Goal: Information Seeking & Learning: Learn about a topic

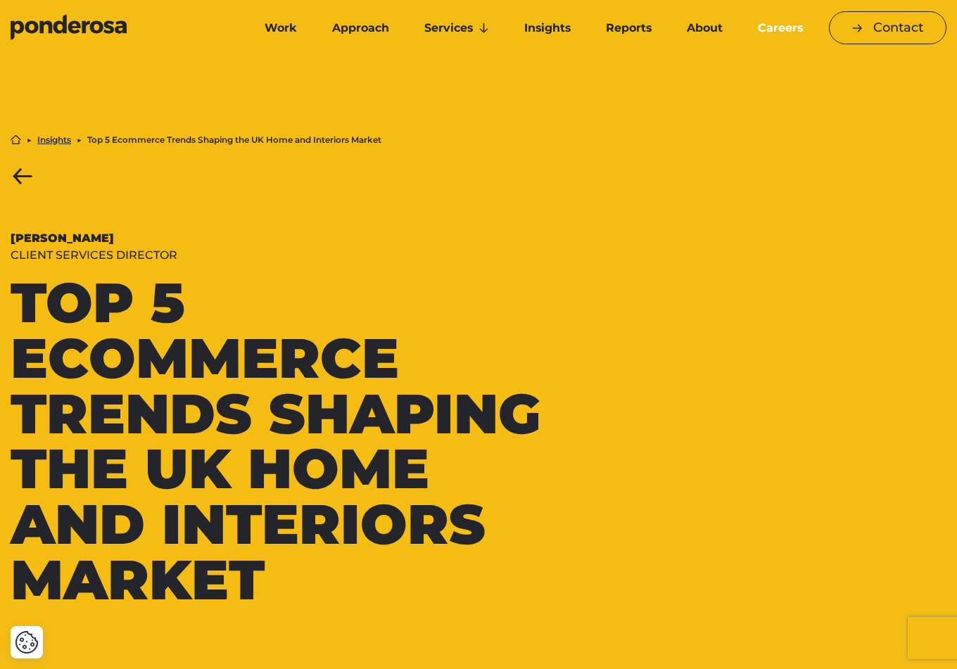
click at [782, 27] on link "Careers" at bounding box center [780, 28] width 75 height 30
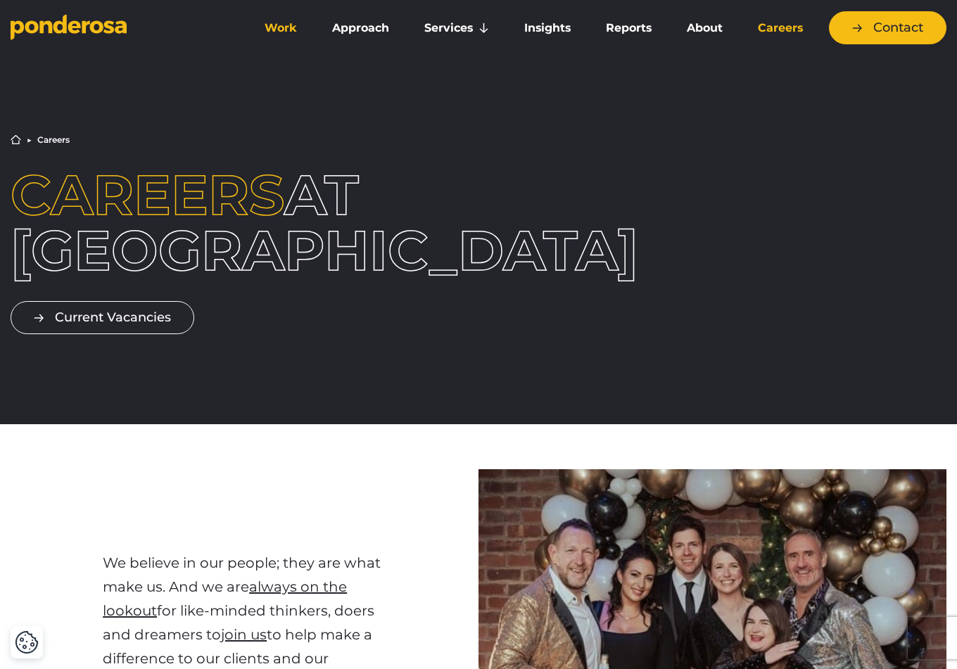
click at [276, 30] on link "Work" at bounding box center [281, 28] width 62 height 30
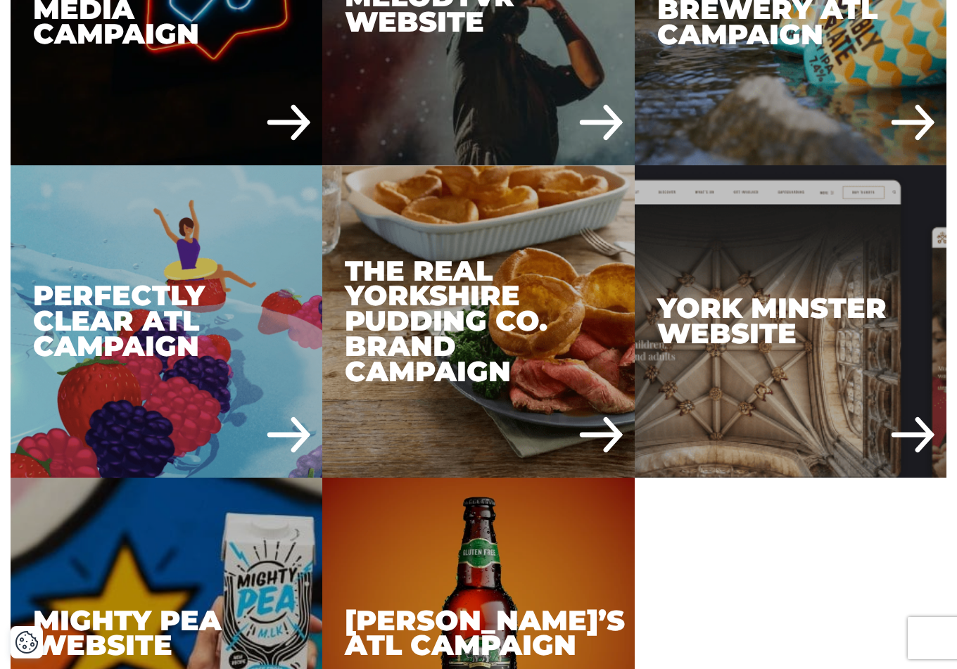
scroll to position [5639, 0]
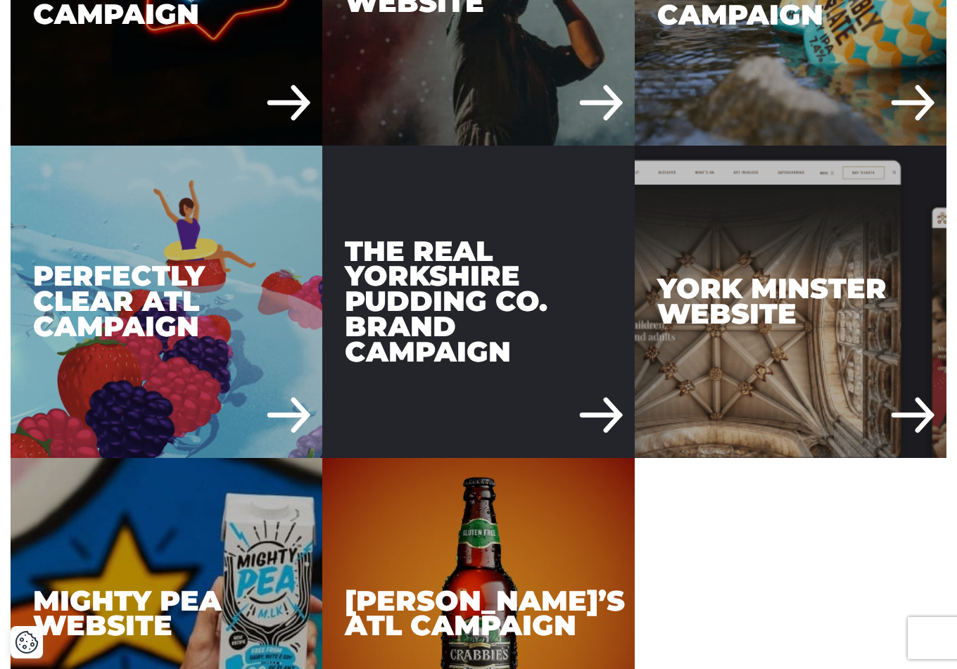
click at [490, 341] on div "The Real Yorkshire Pudding Co. Brand Campaign" at bounding box center [478, 302] width 312 height 312
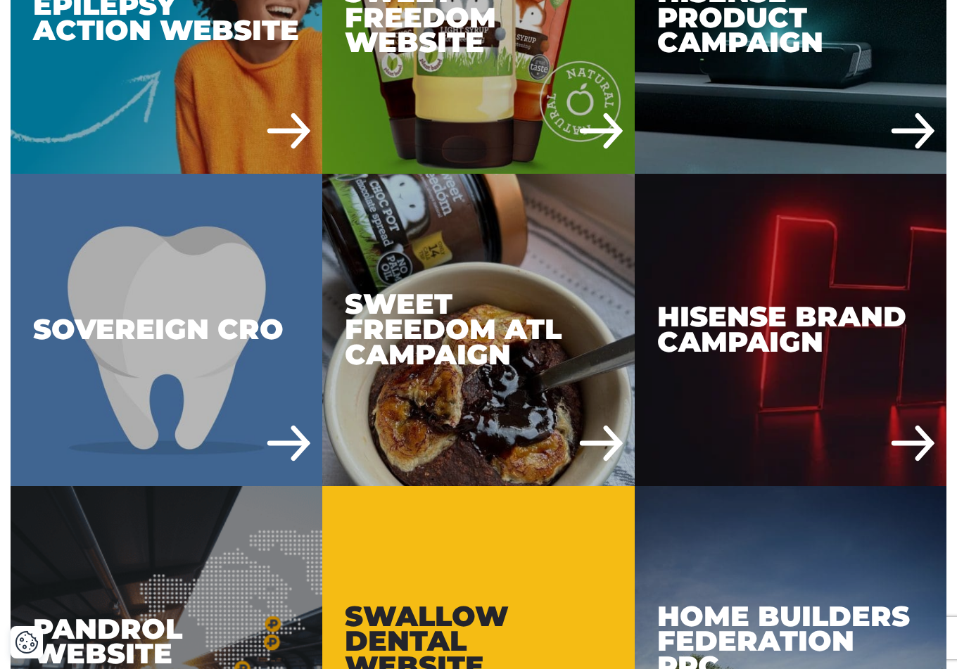
scroll to position [4667, 0]
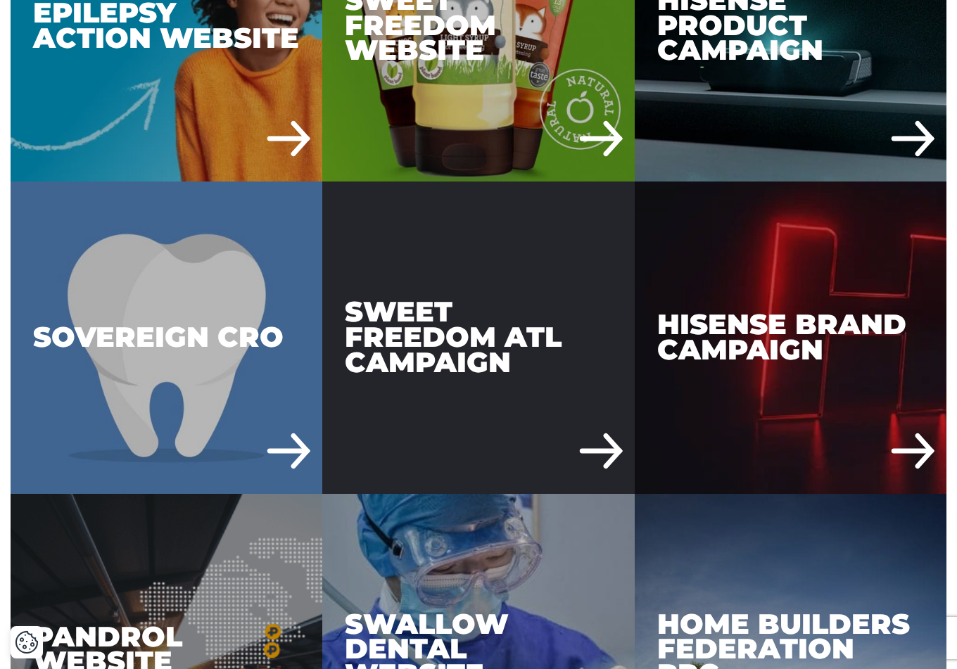
click at [516, 333] on div "Sweet Freedom ATL Campaign" at bounding box center [478, 337] width 312 height 312
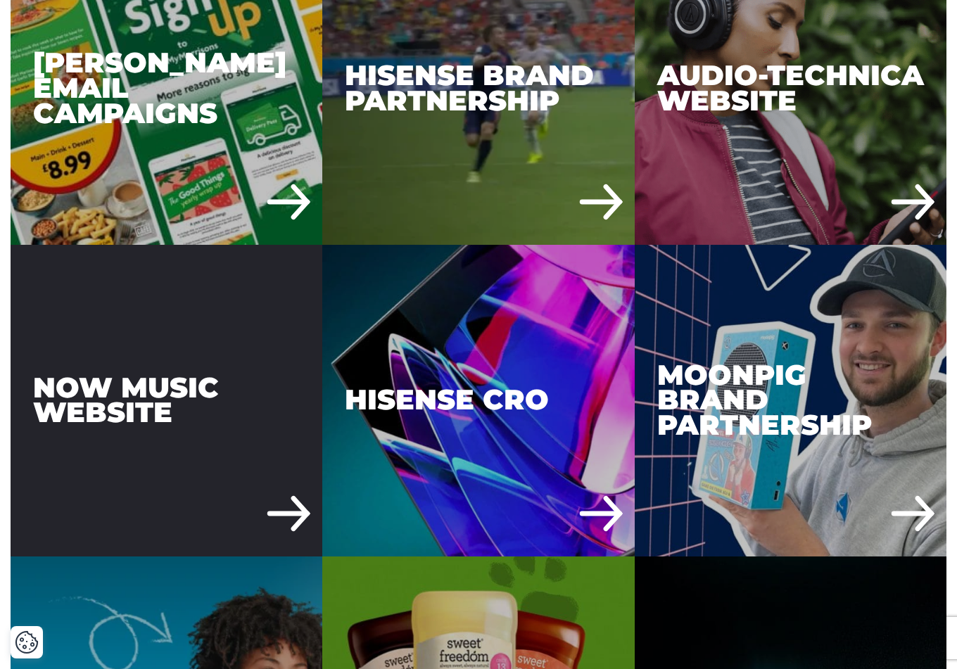
scroll to position [3979, 0]
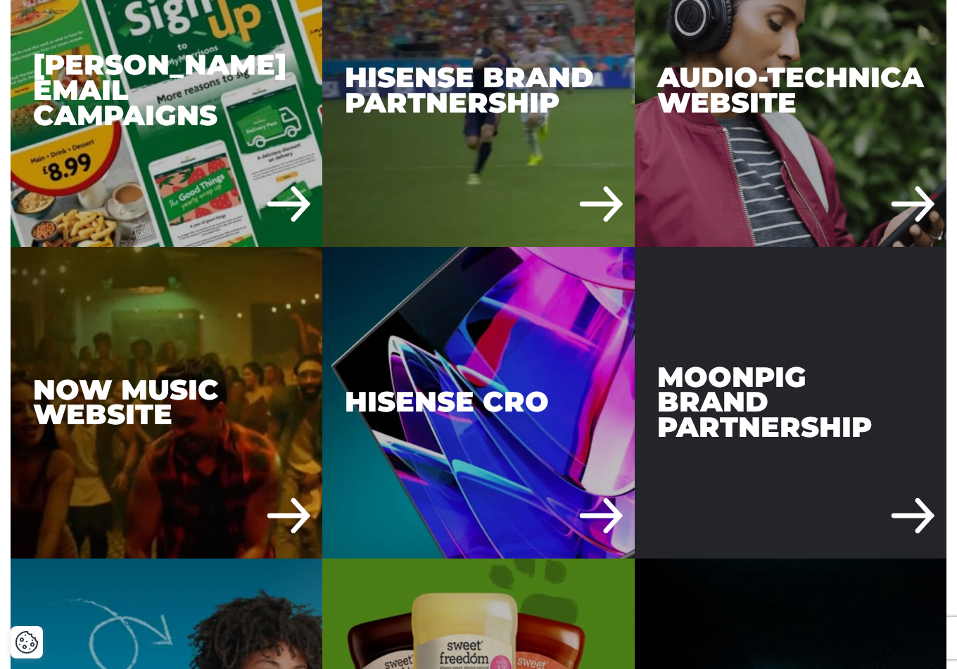
click at [796, 402] on div "Moonpig Brand Partnership" at bounding box center [790, 403] width 312 height 312
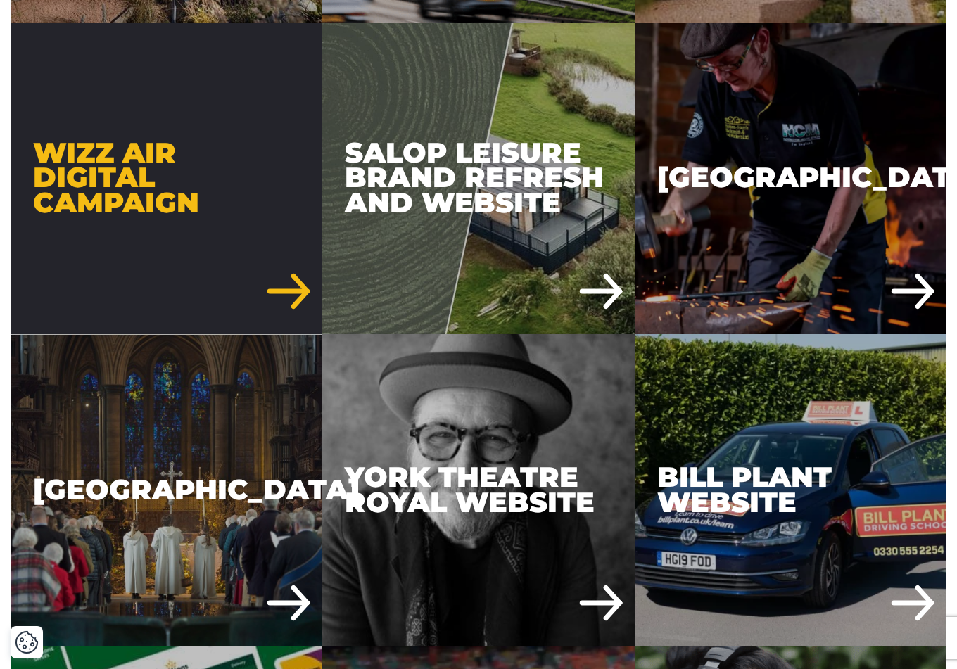
scroll to position [3260, 0]
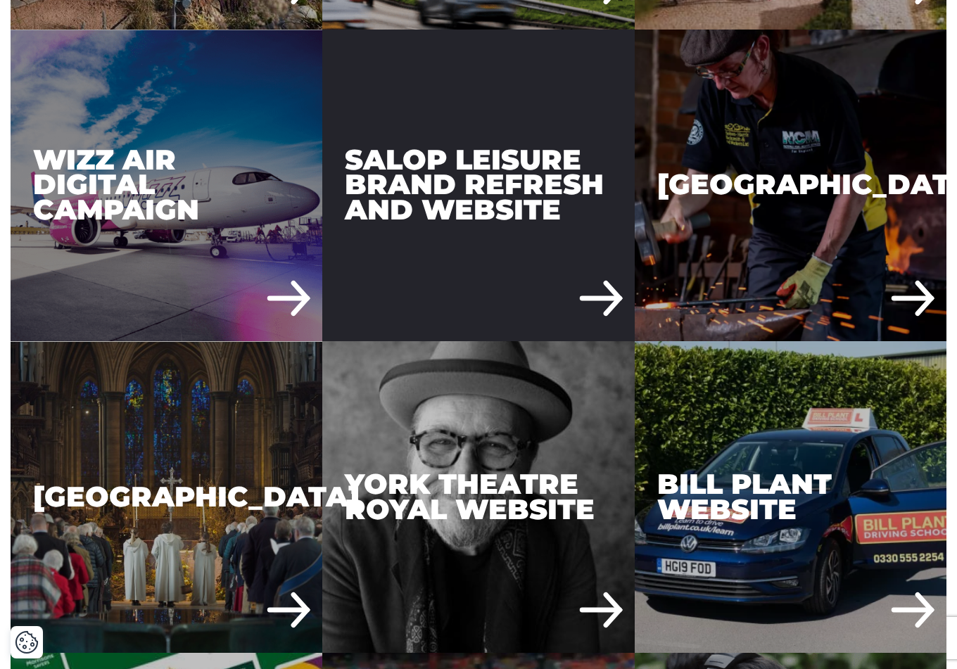
click at [484, 198] on div "Salop Leisure Brand refresh and website" at bounding box center [478, 186] width 312 height 312
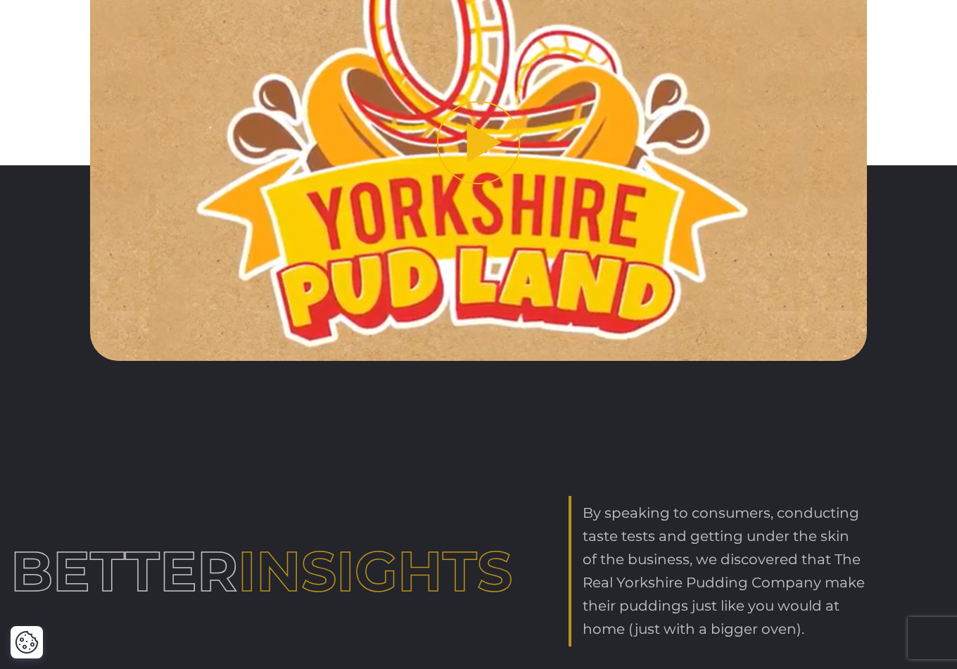
scroll to position [1502, 0]
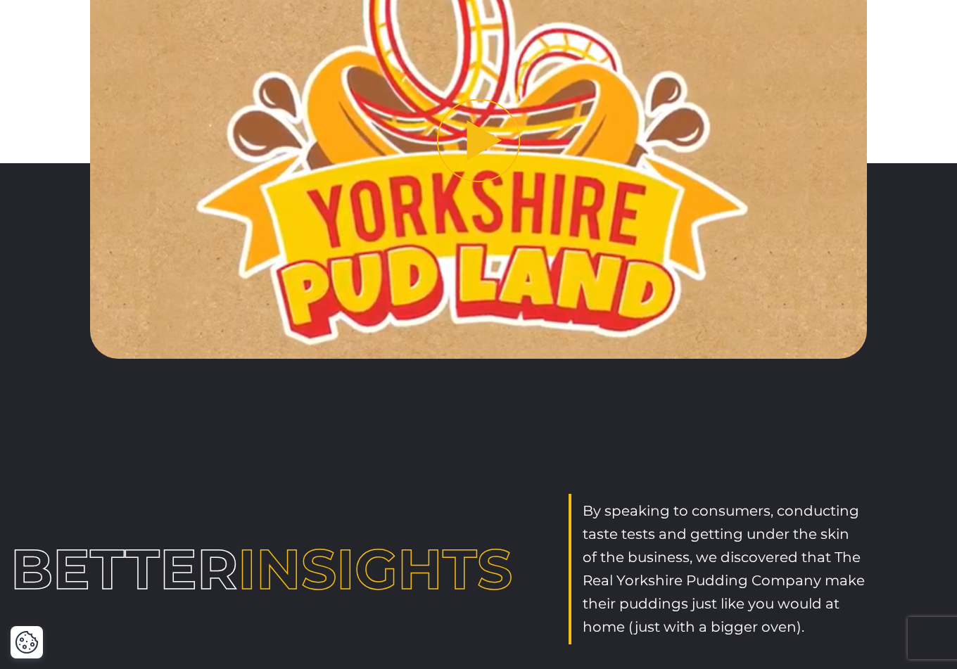
click at [478, 123] on button "Play video" at bounding box center [478, 141] width 776 height 437
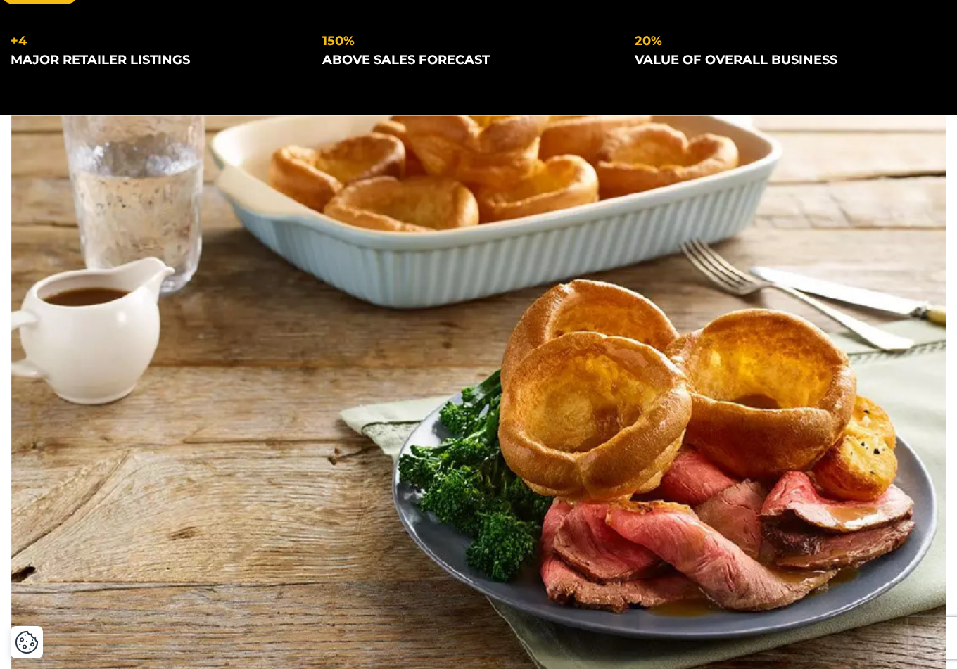
scroll to position [347, 0]
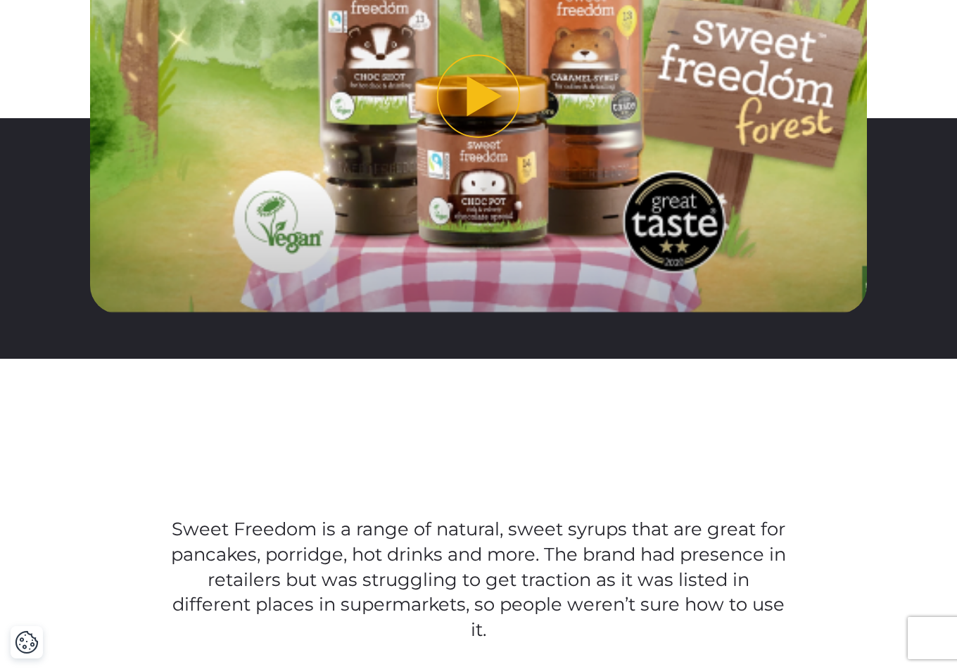
scroll to position [623, 0]
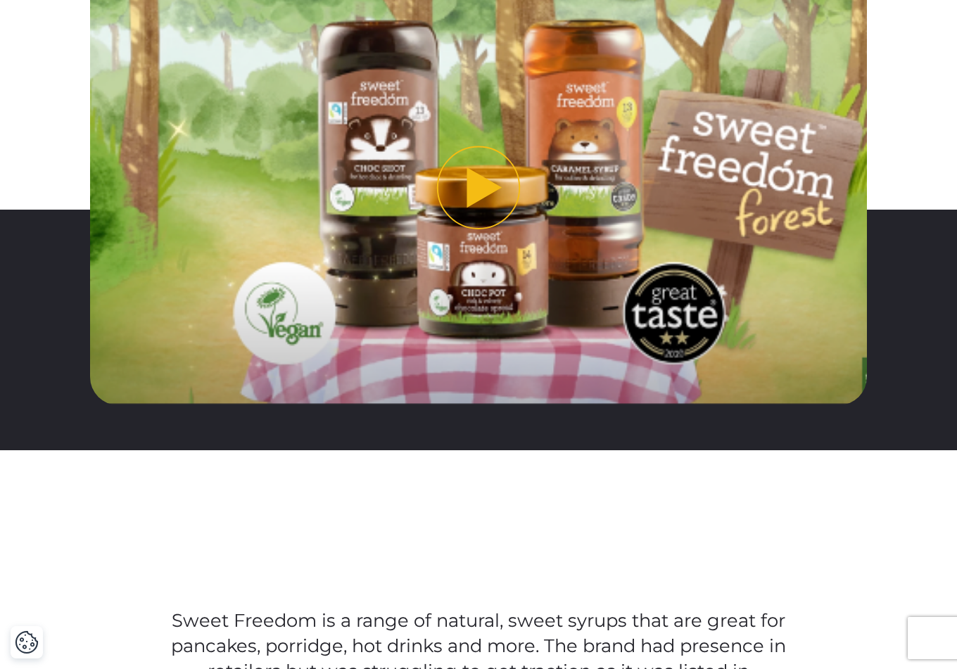
click at [477, 174] on button "Play video" at bounding box center [478, 187] width 776 height 437
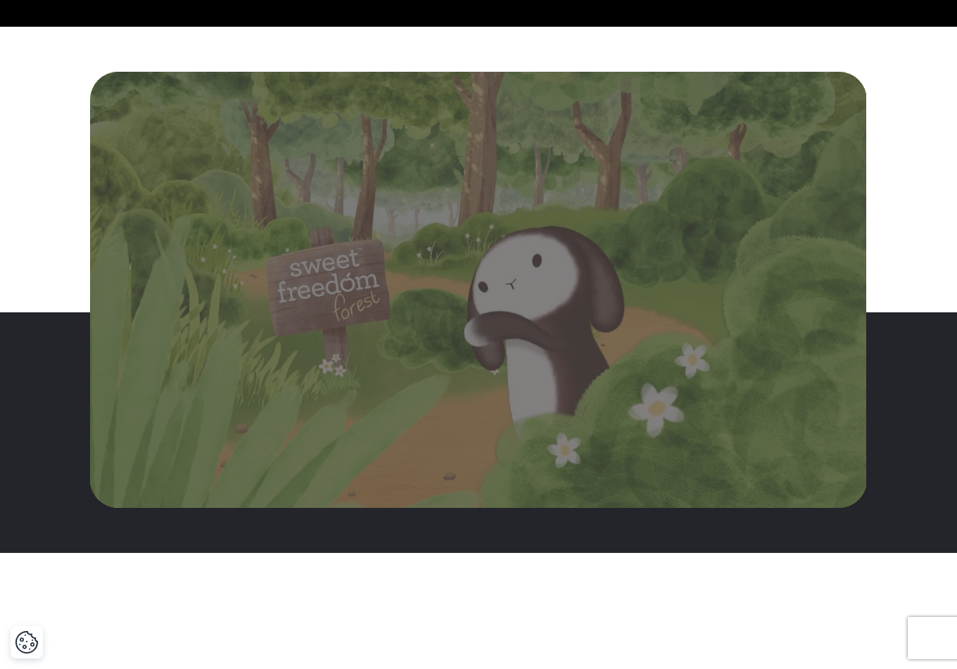
scroll to position [514, 0]
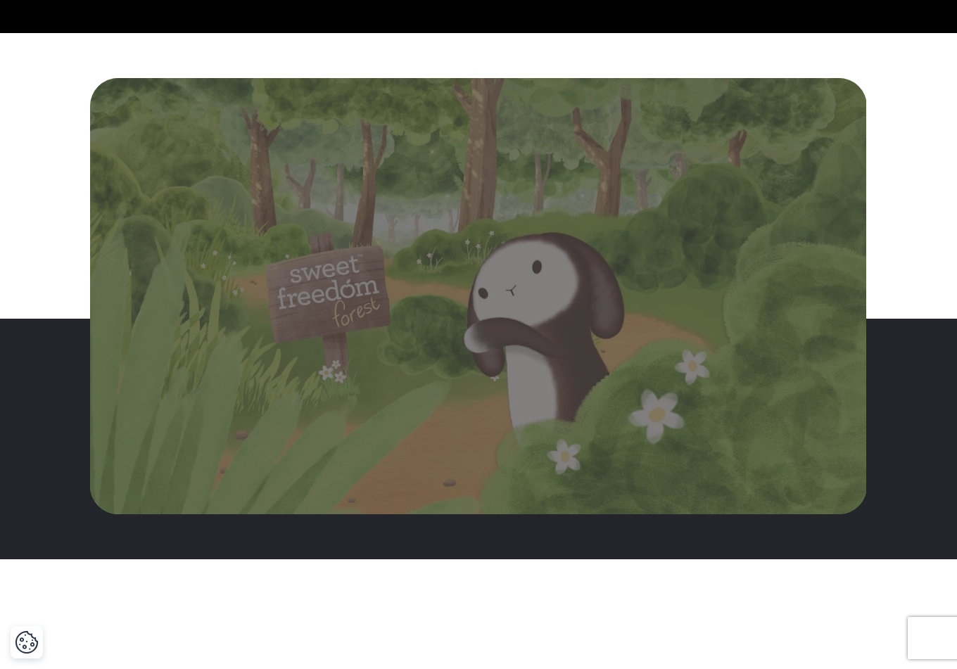
click at [465, 302] on div "Please accept cookies to access this content" at bounding box center [478, 296] width 776 height 437
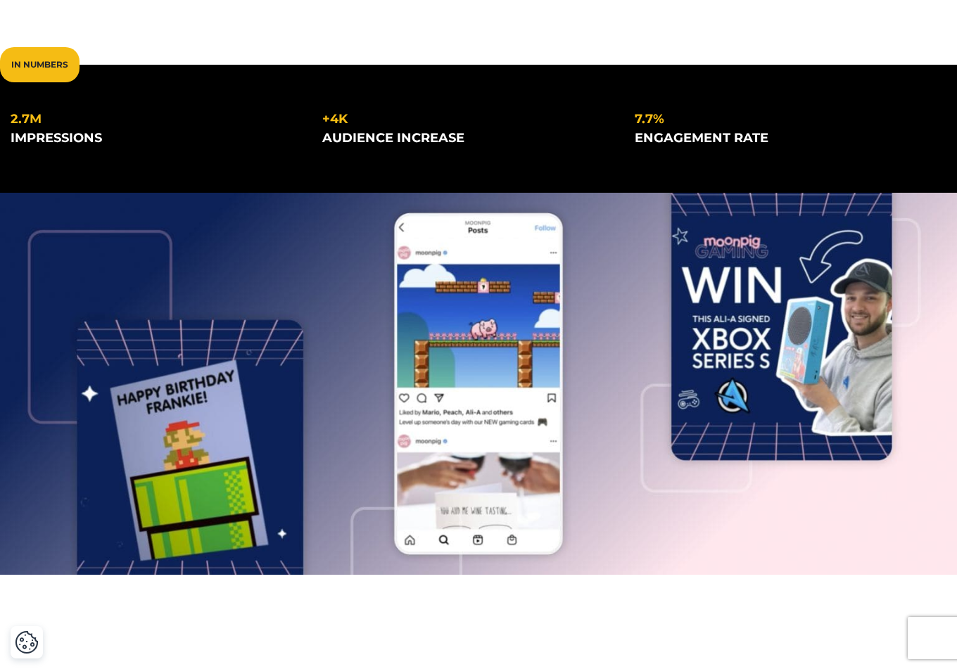
scroll to position [262, 0]
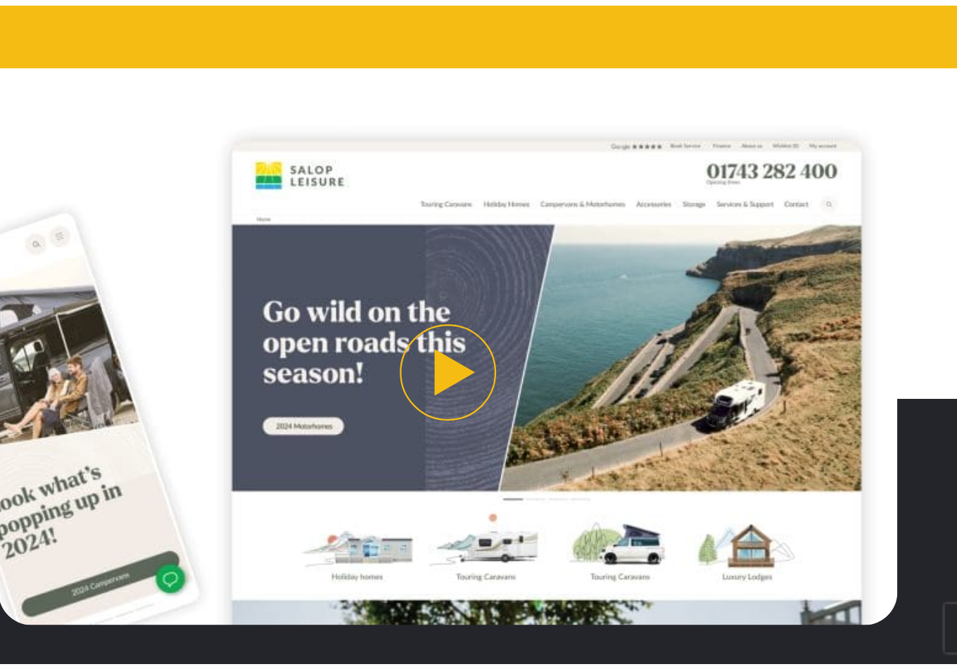
scroll to position [3104, 0]
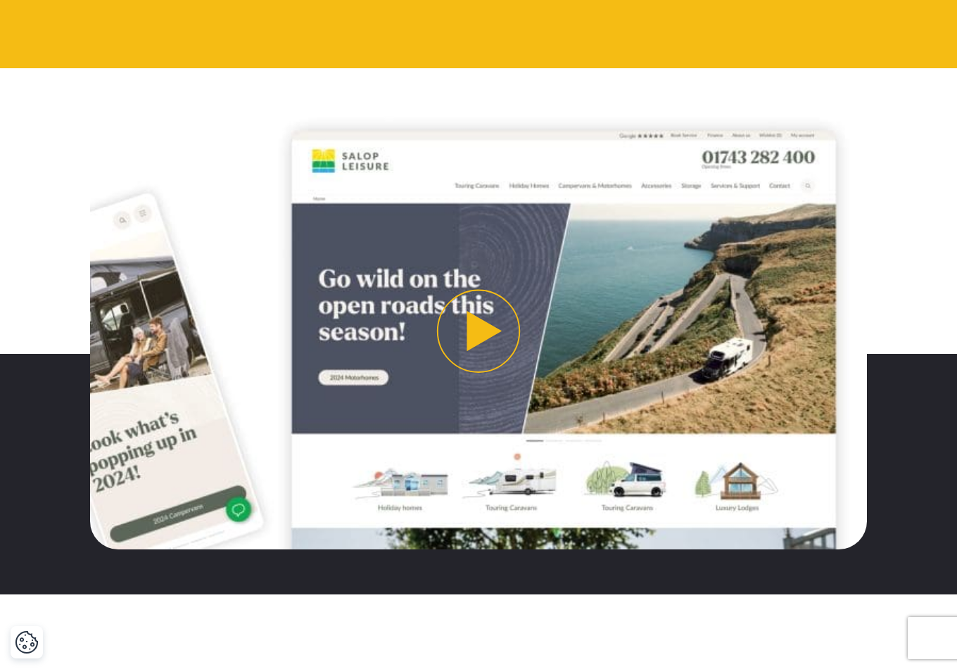
click at [482, 277] on button "Play video" at bounding box center [478, 331] width 776 height 437
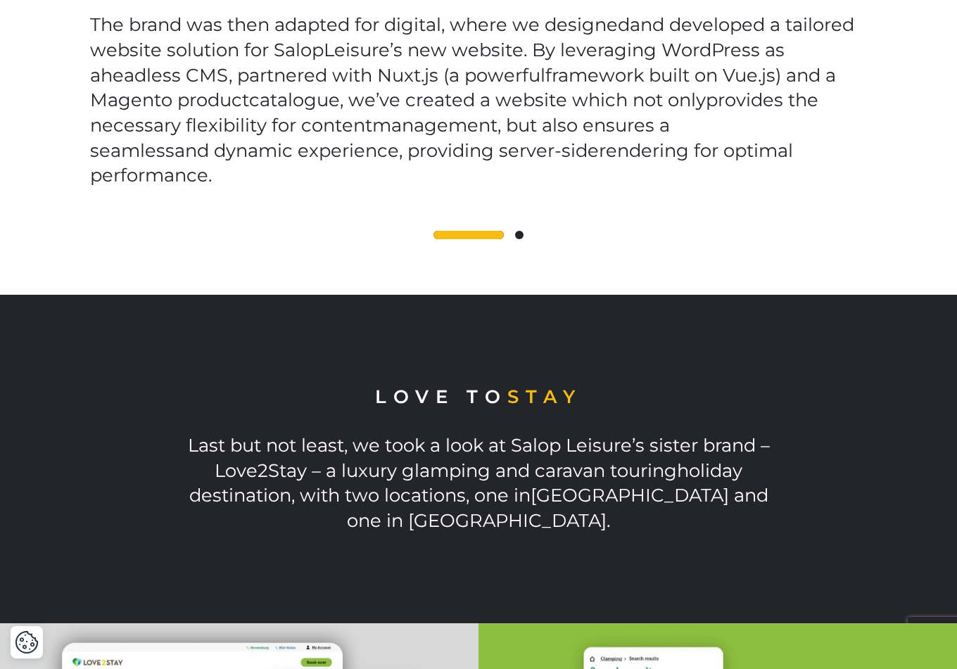
scroll to position [3822, 0]
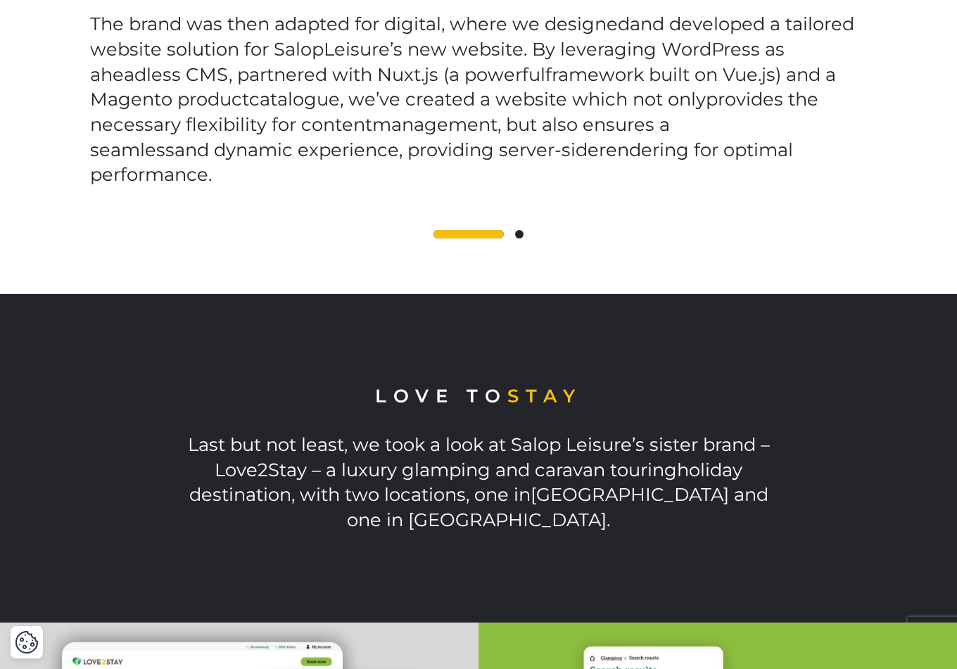
click at [520, 230] on span at bounding box center [519, 234] width 8 height 8
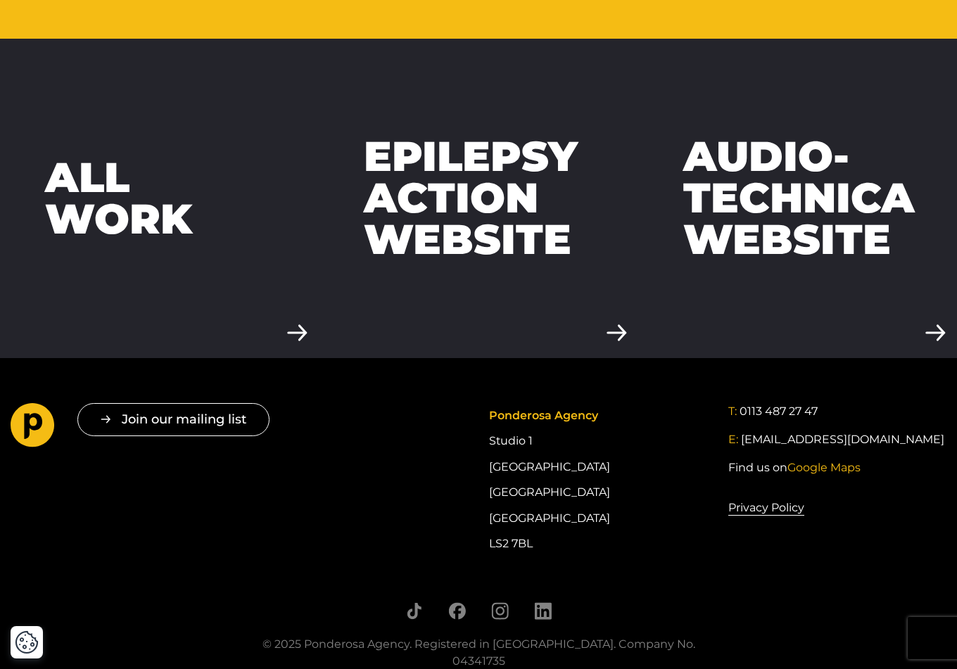
scroll to position [6195, 0]
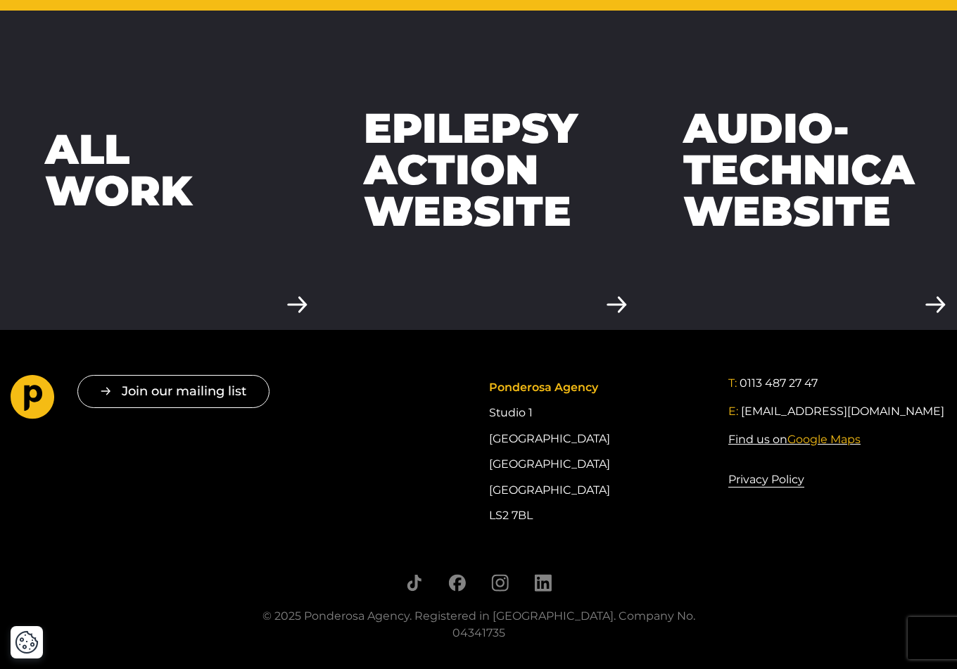
click at [827, 433] on span "Google Maps" at bounding box center [823, 439] width 73 height 13
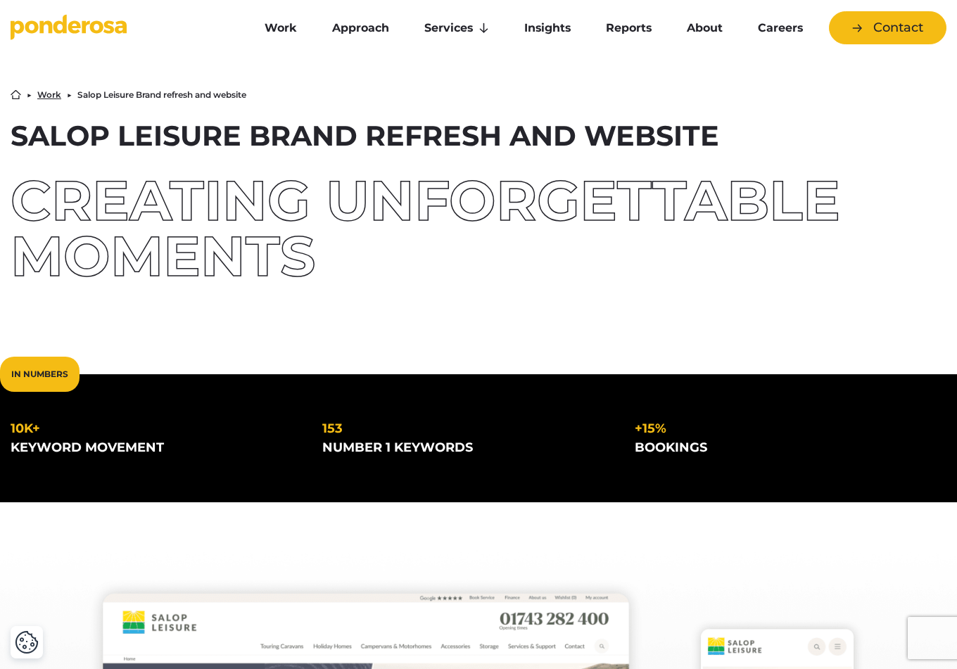
scroll to position [0, 0]
click at [706, 27] on link "About" at bounding box center [704, 28] width 65 height 30
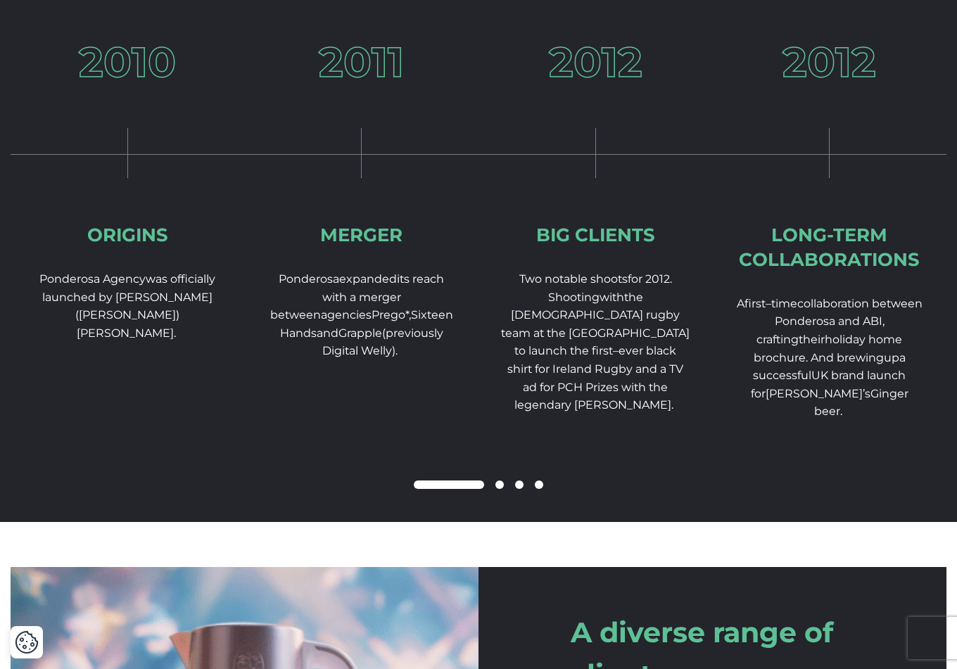
scroll to position [2117, 0]
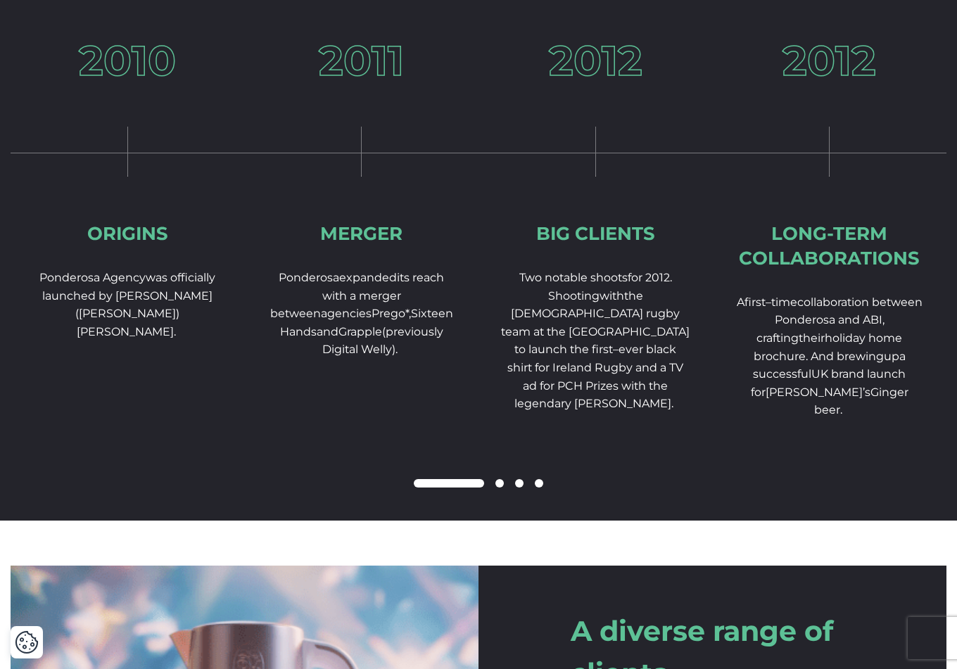
click at [499, 487] on span at bounding box center [499, 483] width 8 height 8
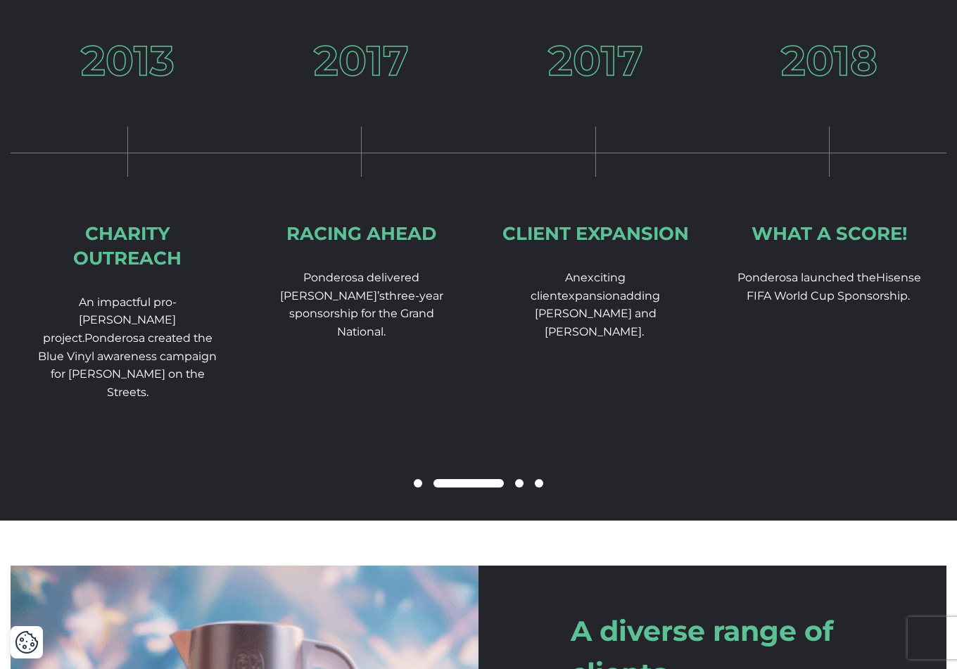
click at [520, 487] on span at bounding box center [519, 483] width 8 height 8
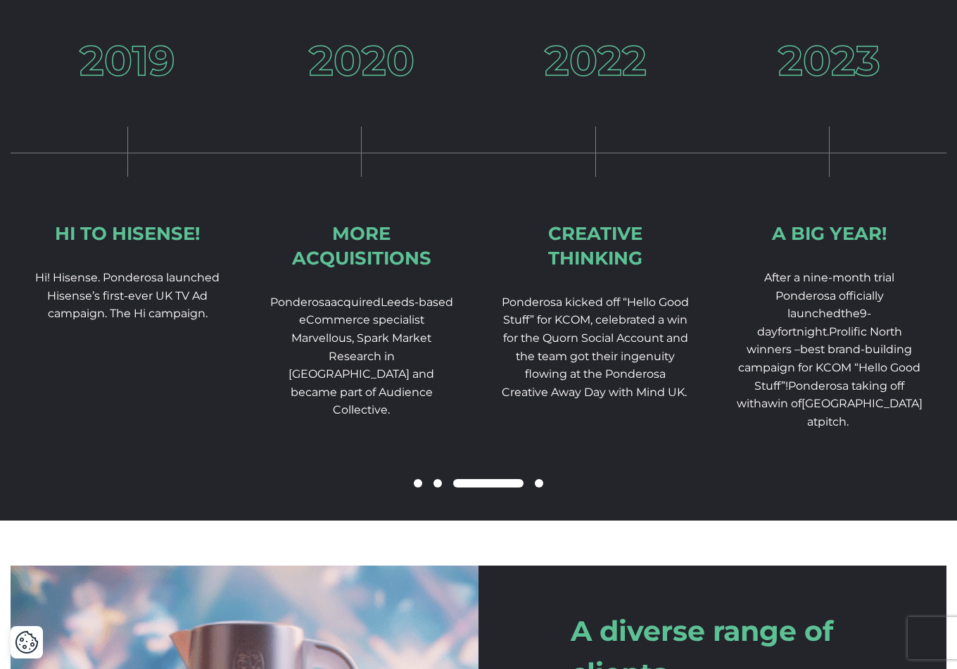
click at [540, 487] on span at bounding box center [539, 483] width 8 height 8
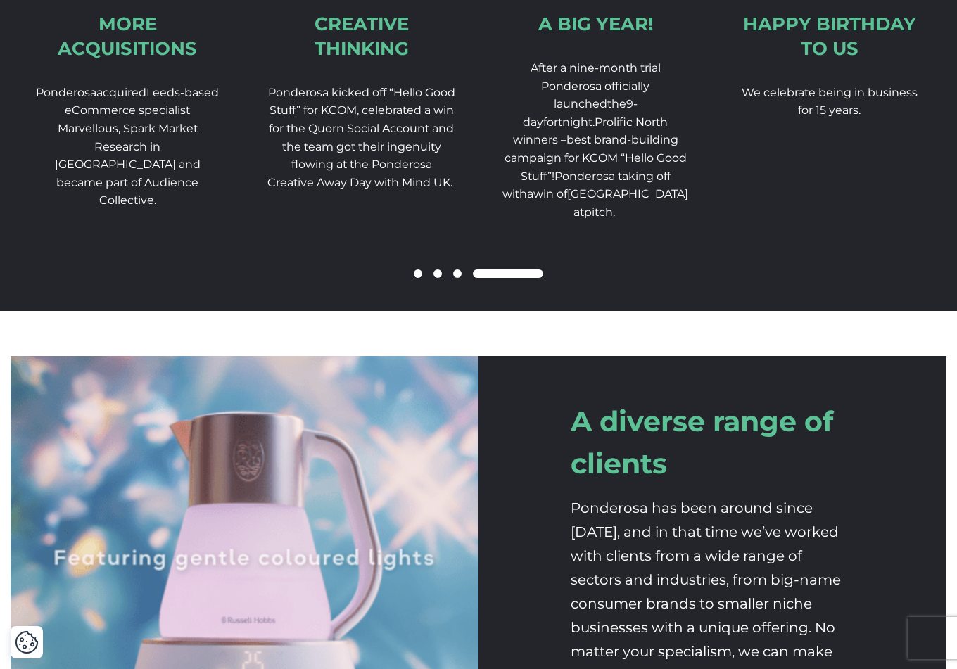
scroll to position [2219, 0]
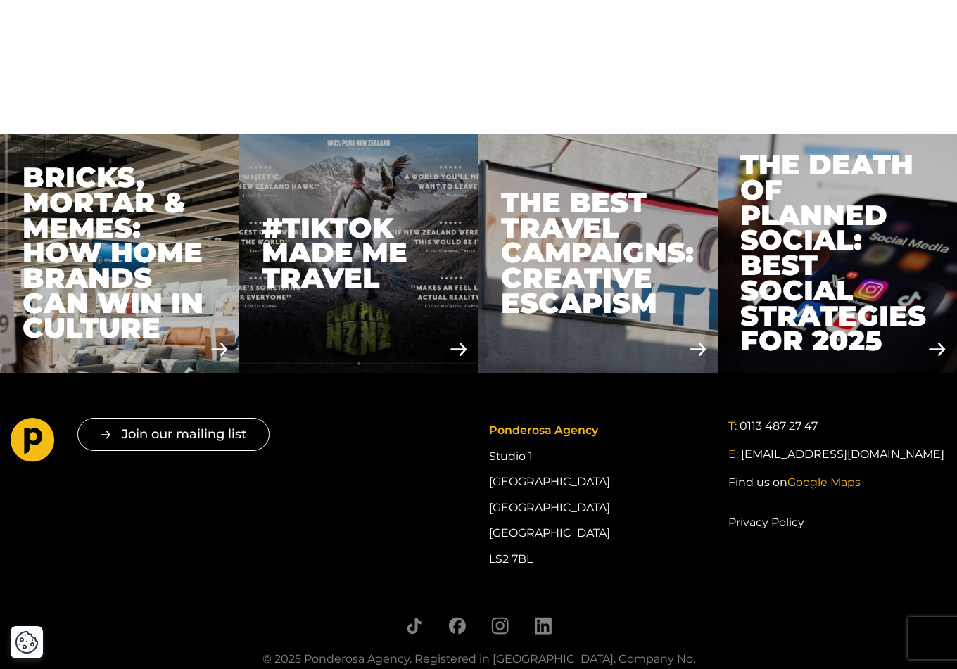
scroll to position [4314, 0]
